Goal: Obtain resource: Download file/media

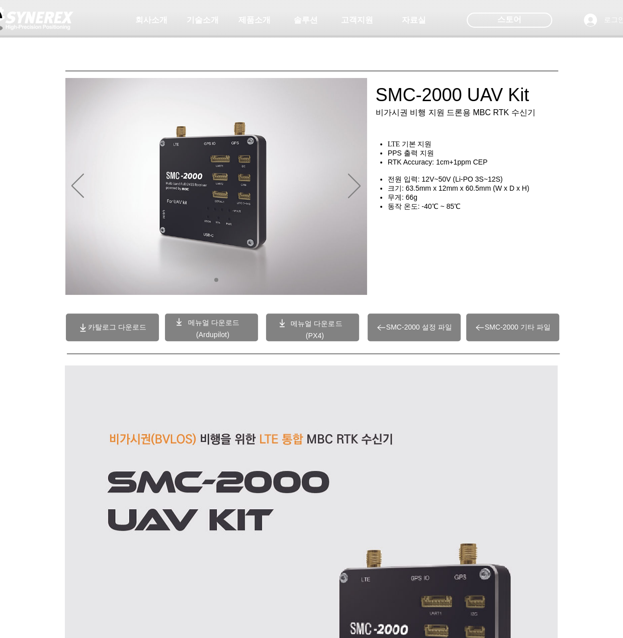
click at [207, 320] on span "메뉴얼 다운로드" at bounding box center [214, 322] width 52 height 8
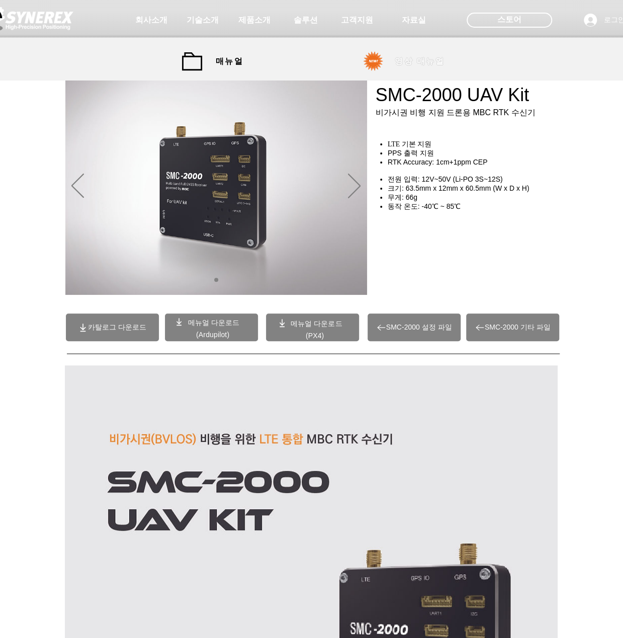
click at [404, 61] on span "영상 매뉴얼" at bounding box center [420, 61] width 50 height 11
click at [392, 56] on span "영상 매뉴얼" at bounding box center [419, 61] width 75 height 20
click at [393, 62] on span "영상 매뉴얼" at bounding box center [419, 61] width 75 height 20
click at [374, 65] on link "영상 매뉴얼" at bounding box center [407, 61] width 101 height 20
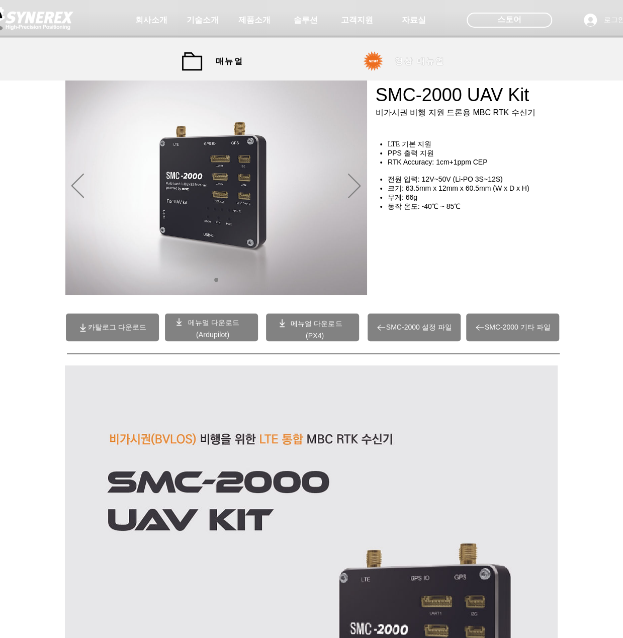
drag, startPoint x: 374, startPoint y: 65, endPoint x: 329, endPoint y: 248, distance: 188.4
click at [374, 65] on link "영상 매뉴얼" at bounding box center [407, 61] width 101 height 20
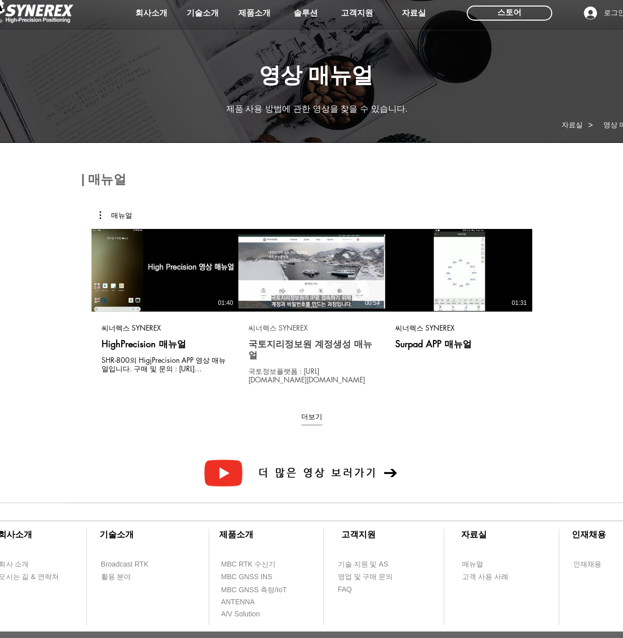
scroll to position [50, 0]
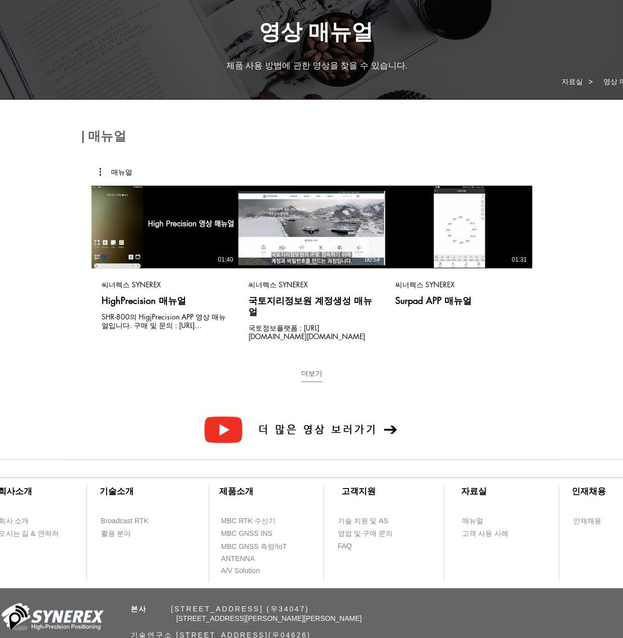
click at [312, 369] on button "더보기" at bounding box center [311, 376] width 21 height 14
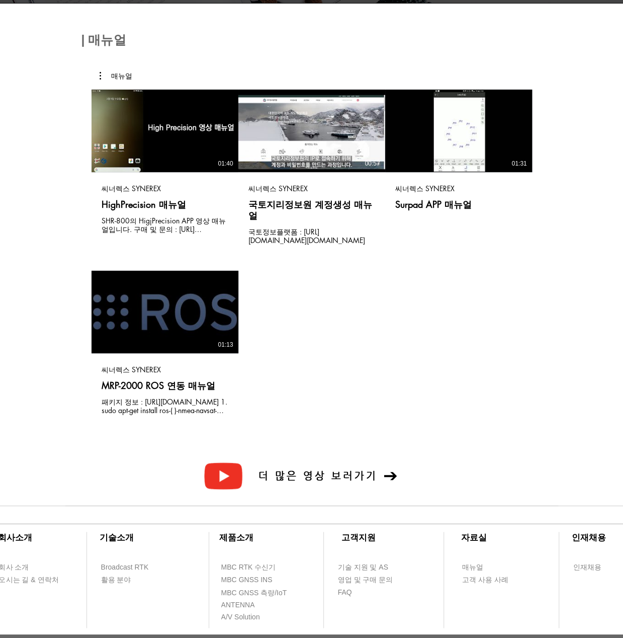
scroll to position [151, 0]
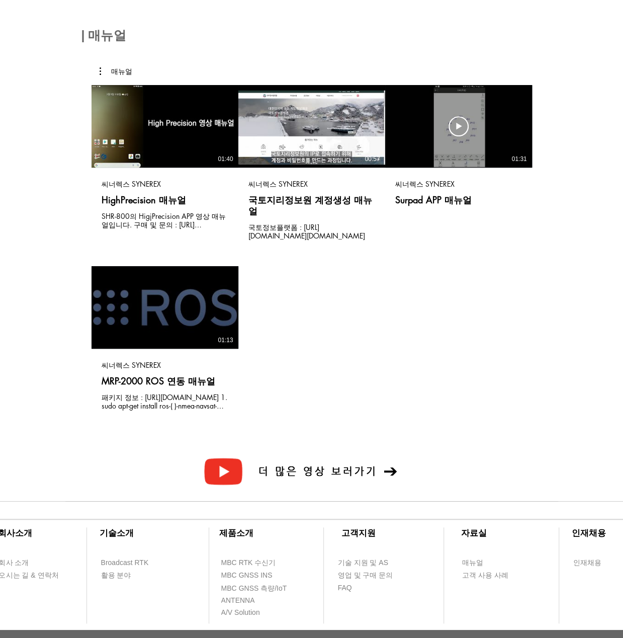
click at [468, 144] on div "동영상 보기 동영상 보기 01:31" at bounding box center [458, 126] width 147 height 82
click at [175, 126] on use "동영상 보기" at bounding box center [165, 126] width 20 height 20
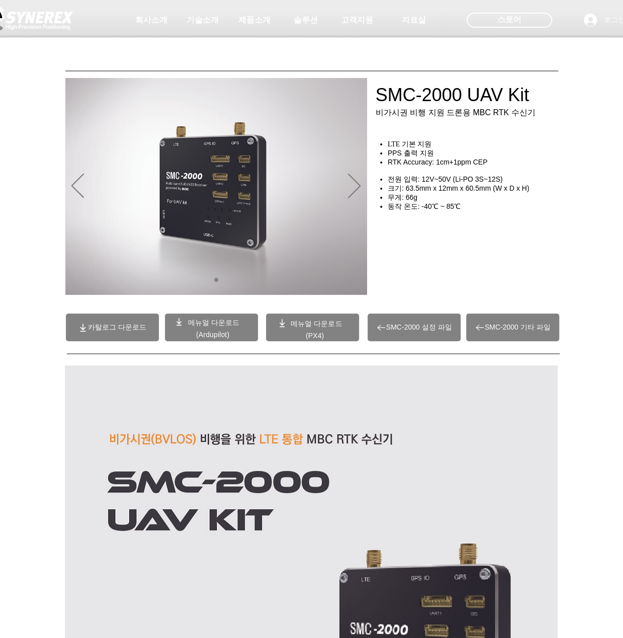
click at [317, 326] on span "메뉴얼 다운로드" at bounding box center [316, 323] width 52 height 8
click at [88, 334] on span "카탈로그 다운로드" at bounding box center [112, 327] width 93 height 28
click at [358, 183] on icon "다음" at bounding box center [354, 185] width 13 height 24
drag, startPoint x: 358, startPoint y: 185, endPoint x: 329, endPoint y: 228, distance: 51.5
click at [358, 185] on icon "다음" at bounding box center [354, 185] width 13 height 25
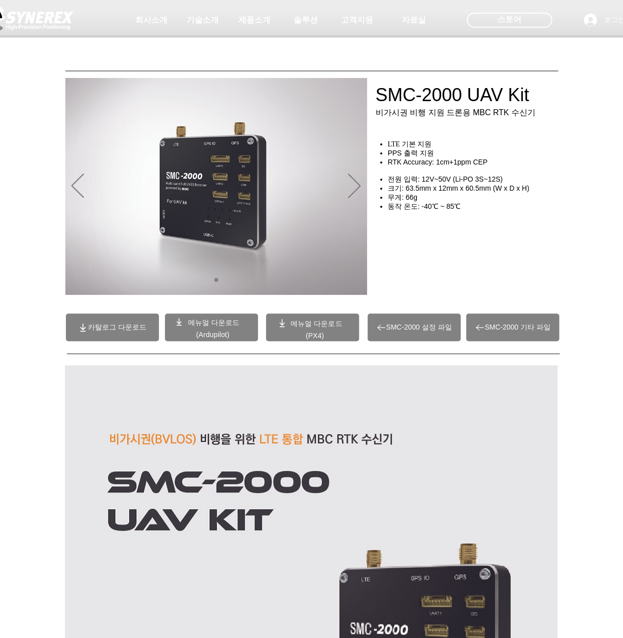
click at [226, 336] on span "(Ardupilot)" at bounding box center [212, 334] width 33 height 8
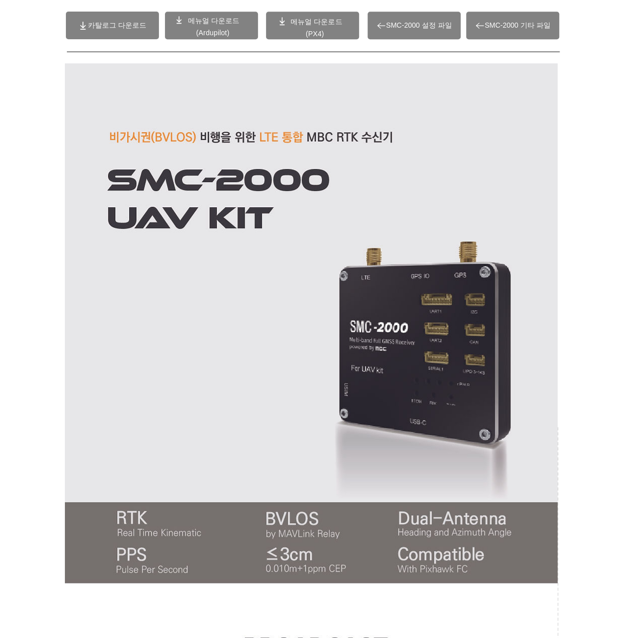
scroll to position [1, 0]
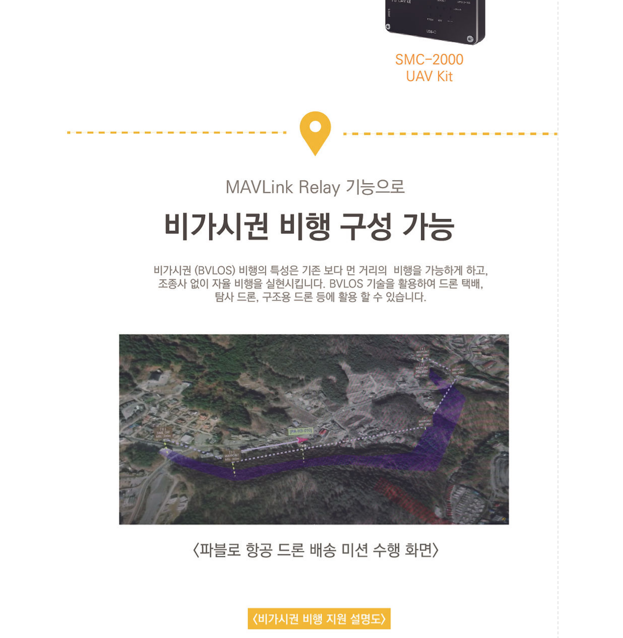
scroll to position [1659, 0]
